Goal: Transaction & Acquisition: Purchase product/service

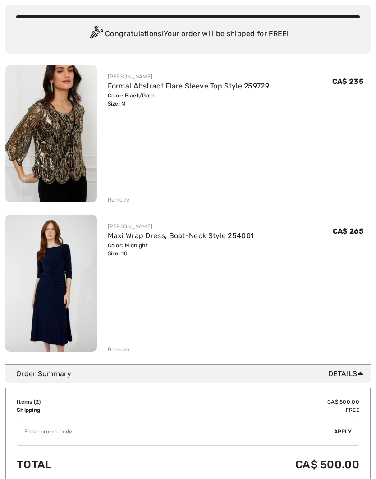
scroll to position [69, 0]
click at [50, 274] on img at bounding box center [50, 283] width 91 height 137
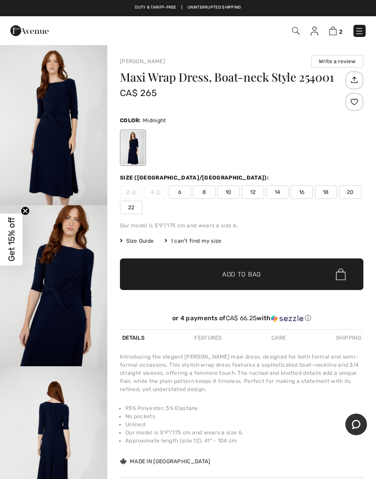
click at [43, 163] on img "1 / 4" at bounding box center [53, 124] width 107 height 161
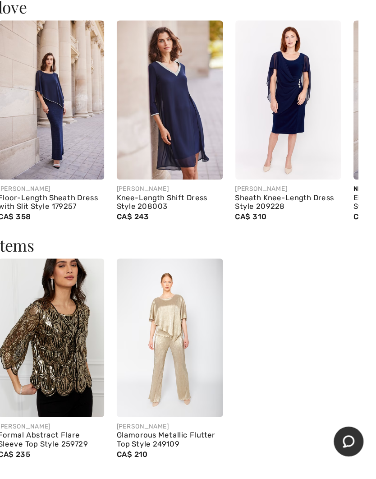
scroll to position [616, 0]
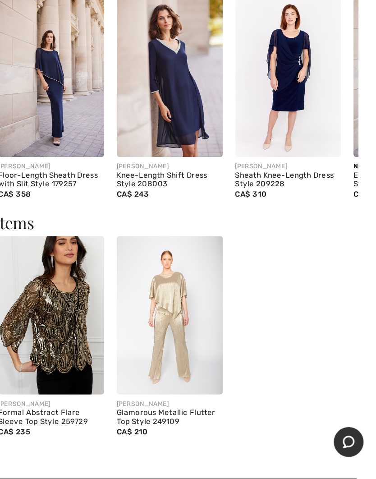
click at [102, 275] on img at bounding box center [140, 332] width 77 height 115
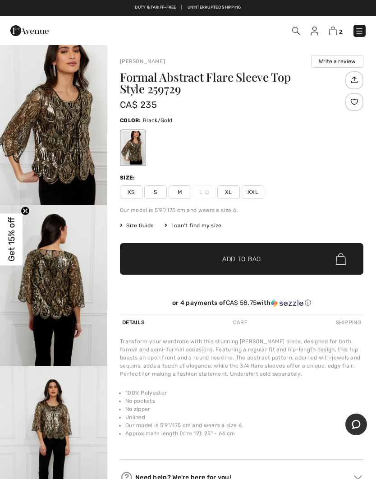
click at [37, 158] on img "1 / 4" at bounding box center [53, 124] width 107 height 161
click at [131, 229] on span "Size Guide" at bounding box center [137, 225] width 34 height 8
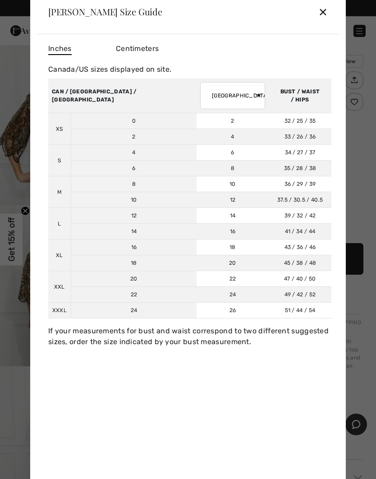
click at [40, 166] on div "Inches Centimeters Canada/US sizes displayed on site. Sizes XS S M L XL XXL XXX…" at bounding box center [187, 260] width 301 height 452
click at [50, 194] on td "M" at bounding box center [59, 192] width 23 height 32
click at [327, 13] on div "✕" at bounding box center [322, 11] width 9 height 19
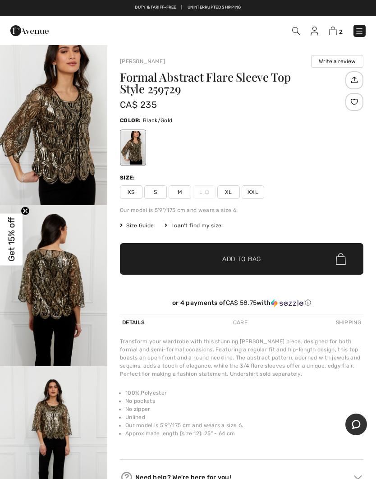
click at [334, 32] on img at bounding box center [333, 31] width 8 height 9
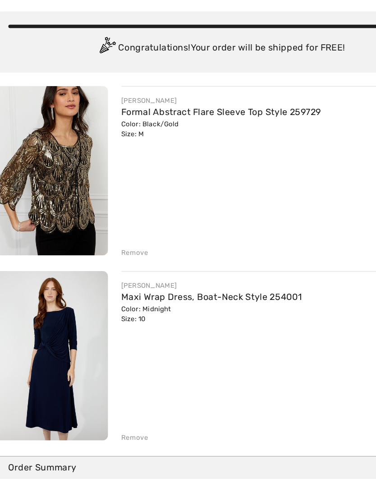
scroll to position [3, 0]
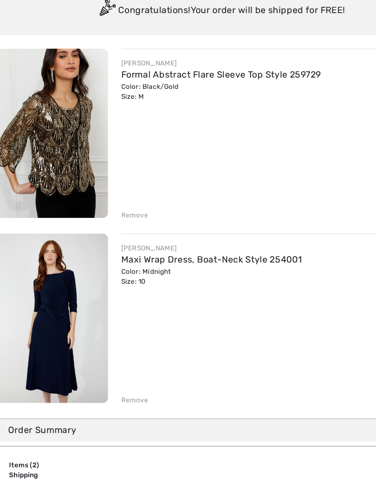
click at [34, 280] on img at bounding box center [50, 348] width 91 height 137
click at [32, 280] on img at bounding box center [50, 348] width 91 height 137
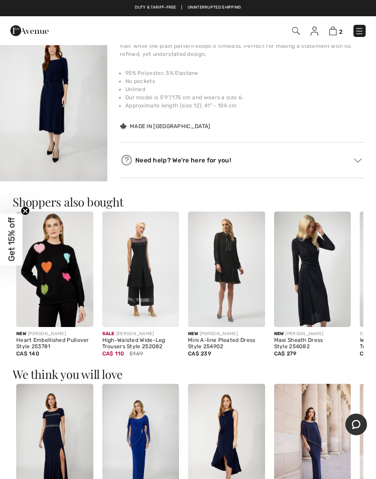
scroll to position [333, 0]
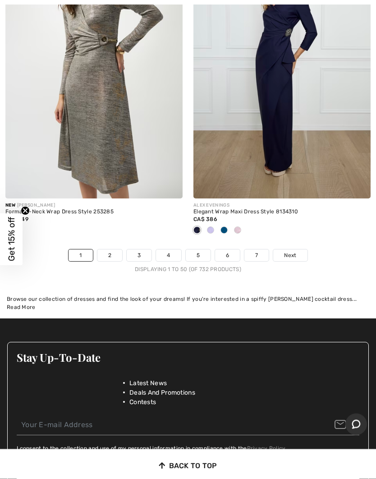
scroll to position [7932, 0]
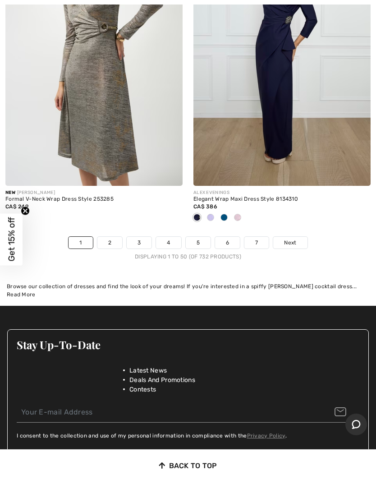
click at [293, 238] on span "Next" at bounding box center [290, 242] width 12 height 8
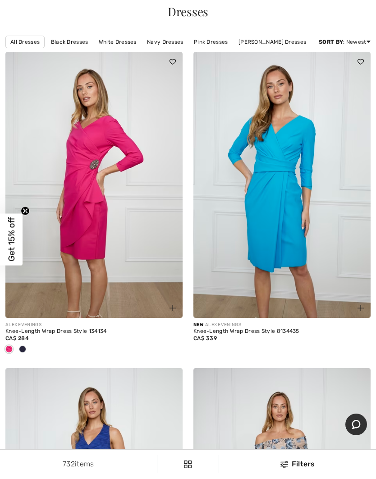
scroll to position [38, 0]
